Goal: Check status: Check status

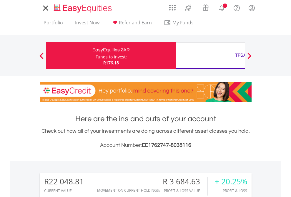
scroll to position [56, 92]
click at [96, 56] on div "Funds to invest:" at bounding box center [111, 57] width 31 height 6
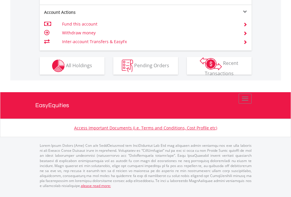
scroll to position [599, 0]
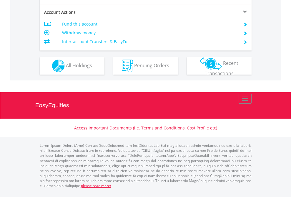
scroll to position [552, 0]
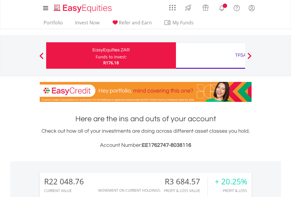
scroll to position [56, 92]
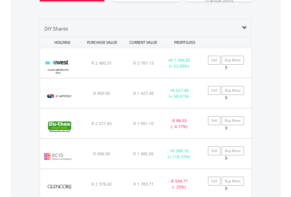
scroll to position [701, 0]
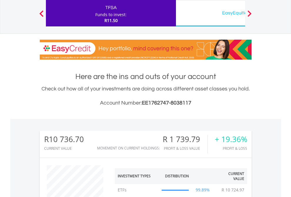
scroll to position [56, 92]
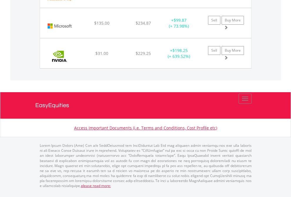
scroll to position [655, 0]
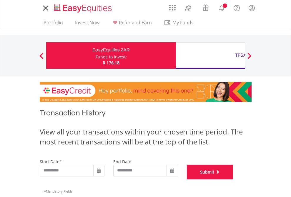
click at [233, 180] on button "Submit" at bounding box center [210, 172] width 46 height 15
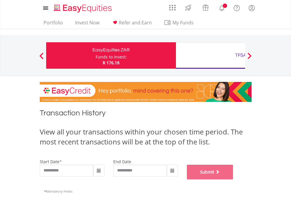
scroll to position [239, 0]
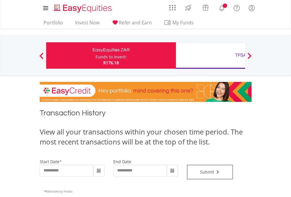
click at [210, 56] on div "TFSA" at bounding box center [240, 55] width 123 height 8
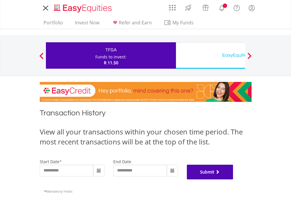
click at [233, 180] on button "Submit" at bounding box center [210, 172] width 46 height 15
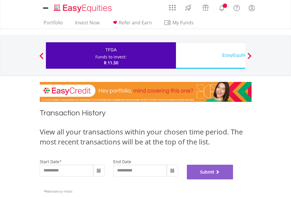
scroll to position [239, 0]
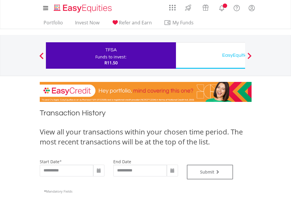
click at [210, 56] on div "EasyEquities USD" at bounding box center [240, 55] width 123 height 8
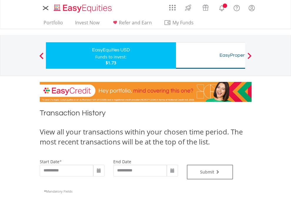
type input "**********"
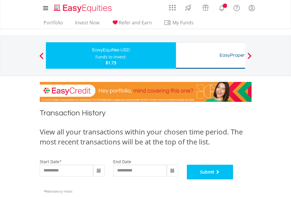
click at [233, 180] on button "Submit" at bounding box center [210, 172] width 46 height 15
